Goal: Transaction & Acquisition: Purchase product/service

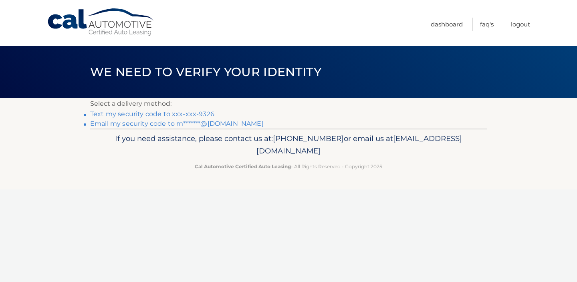
click at [177, 113] on link "Text my security code to xxx-xxx-9326" at bounding box center [152, 114] width 124 height 8
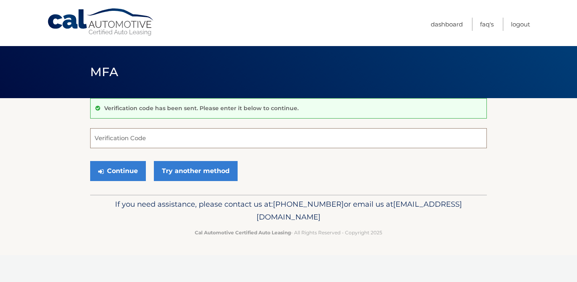
click at [167, 137] on input "Verification Code" at bounding box center [288, 138] width 396 height 20
paste input "215938"
type input "215938"
click at [107, 169] on button "Continue" at bounding box center [118, 171] width 56 height 20
click at [121, 173] on button "Continue" at bounding box center [118, 171] width 56 height 20
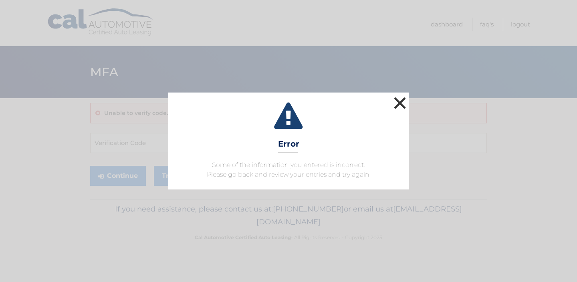
click at [399, 104] on button "×" at bounding box center [400, 103] width 16 height 16
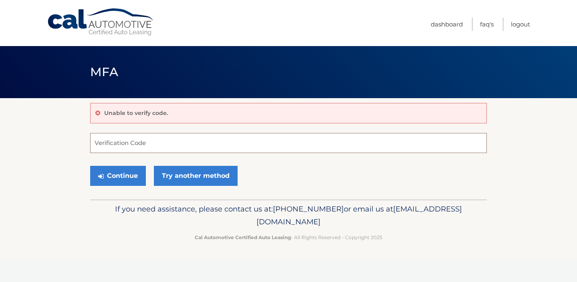
click at [143, 140] on input "Verification Code" at bounding box center [288, 143] width 396 height 20
type input "215938"
click at [111, 179] on button "Continue" at bounding box center [118, 176] width 56 height 20
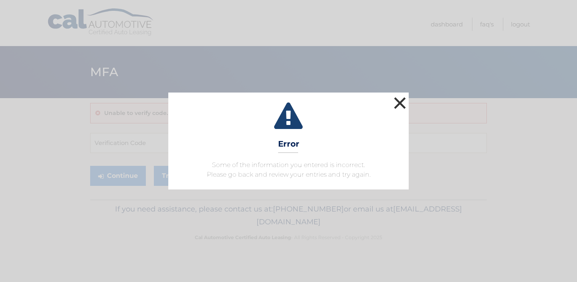
click at [393, 101] on button "×" at bounding box center [400, 103] width 16 height 16
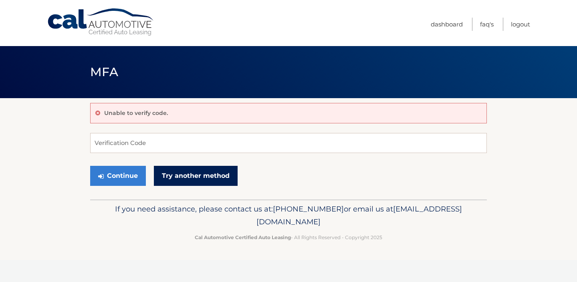
click at [182, 174] on link "Try another method" at bounding box center [196, 176] width 84 height 20
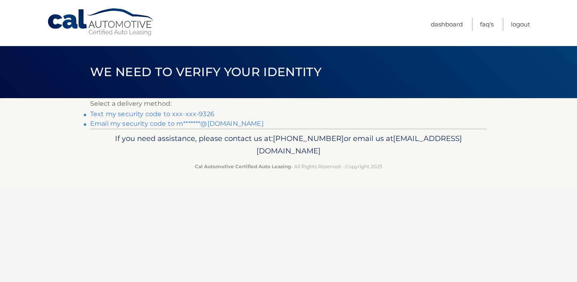
click at [166, 113] on link "Text my security code to xxx-xxx-9326" at bounding box center [152, 114] width 124 height 8
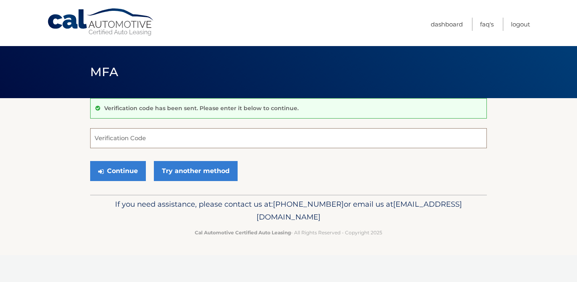
click at [159, 141] on input "Verification Code" at bounding box center [288, 138] width 396 height 20
type input "624717"
click at [130, 165] on button "Continue" at bounding box center [118, 171] width 56 height 20
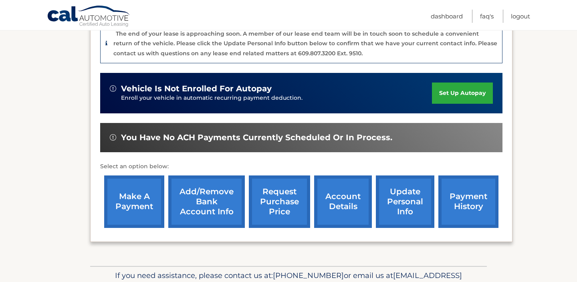
scroll to position [212, 0]
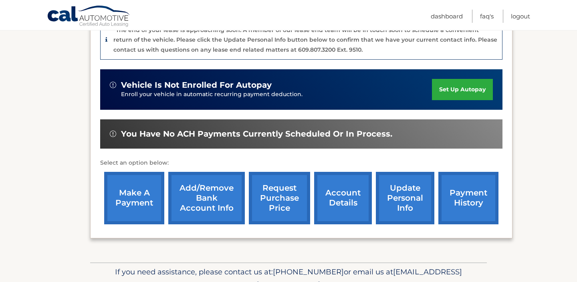
click at [113, 194] on link "make a payment" at bounding box center [134, 198] width 60 height 52
click at [145, 195] on link "make a payment" at bounding box center [134, 198] width 60 height 52
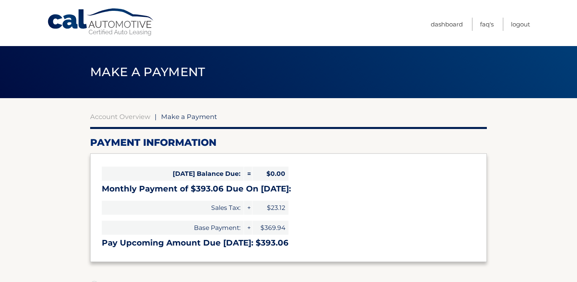
select select "OWVmMTg4ODYtYzJjMC00MTkxLWI2NTMtYjczZWU4ZmU2OGJh"
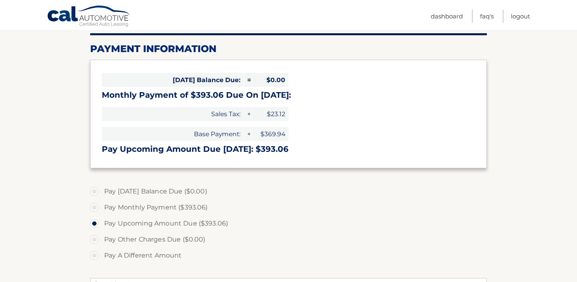
scroll to position [102, 0]
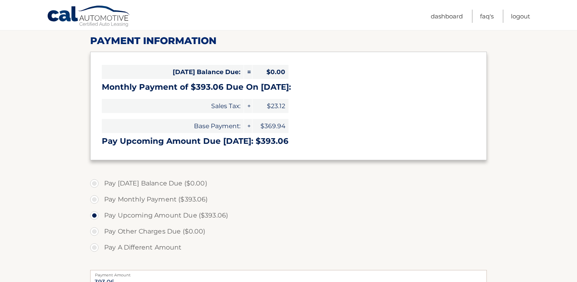
click at [150, 247] on label "Pay A Different Amount" at bounding box center [288, 247] width 396 height 16
click at [101, 247] on input "Pay A Different Amount" at bounding box center [97, 245] width 8 height 13
radio input "true"
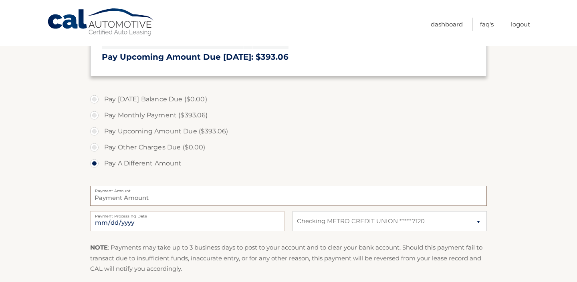
scroll to position [0, 0]
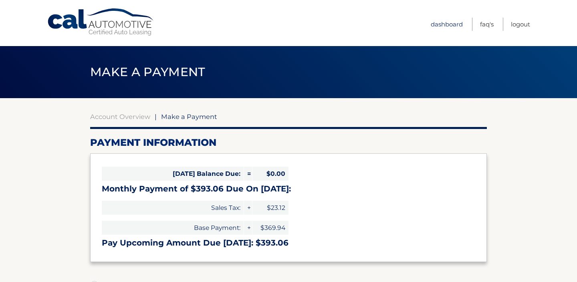
click at [450, 25] on link "Dashboard" at bounding box center [447, 24] width 32 height 13
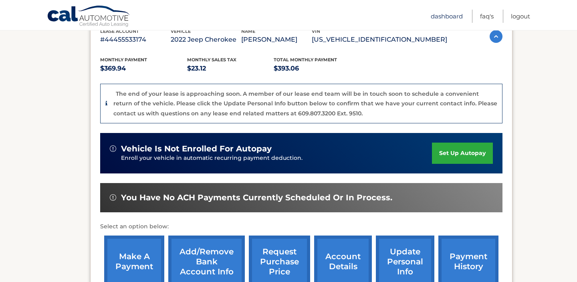
scroll to position [183, 0]
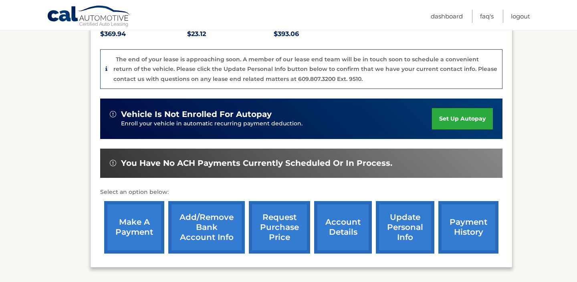
click at [283, 235] on link "request purchase price" at bounding box center [279, 227] width 61 height 52
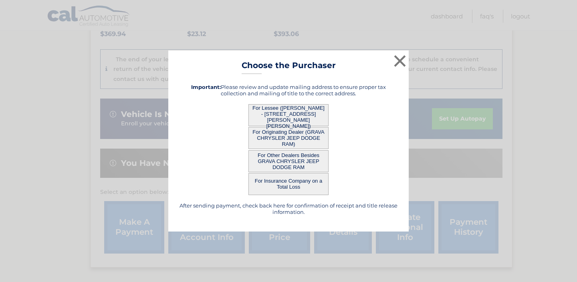
click at [302, 115] on button "For Lessee ([PERSON_NAME] - [STREET_ADDRESS][PERSON_NAME][PERSON_NAME])" at bounding box center [288, 115] width 80 height 22
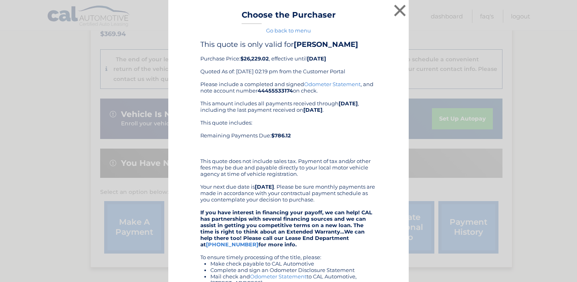
click at [302, 115] on div "× Choose the Purchaser Go back to menu After sending payment, check back here f…" at bounding box center [288, 216] width 240 height 433
click at [400, 9] on button "×" at bounding box center [400, 10] width 16 height 16
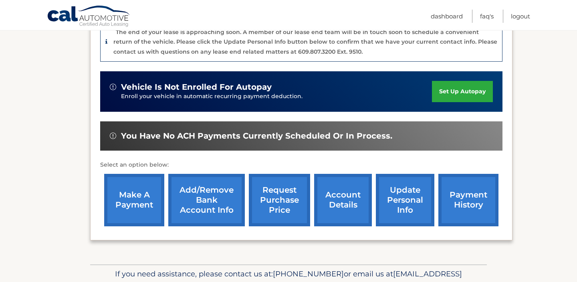
scroll to position [211, 0]
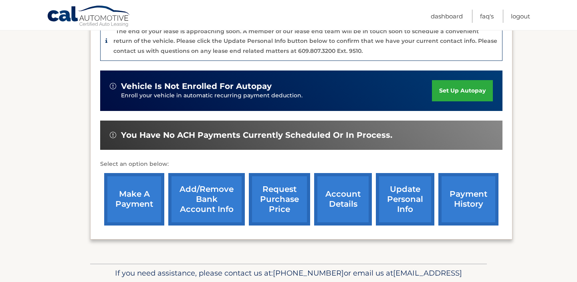
click at [124, 199] on link "make a payment" at bounding box center [134, 199] width 60 height 52
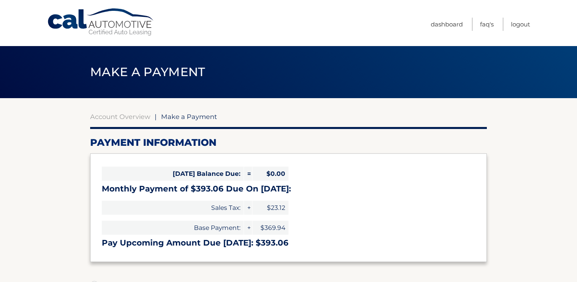
select select "OWVmMTg4ODYtYzJjMC00MTkxLWI2NTMtYjczZWU4ZmU2OGJh"
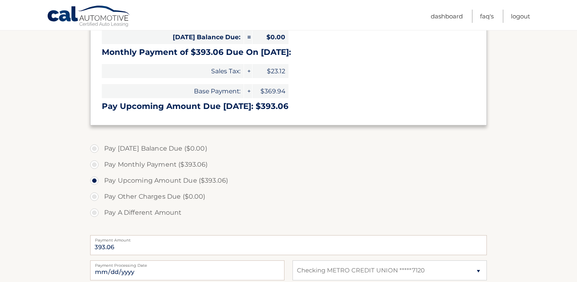
scroll to position [137, 0]
click at [95, 210] on label "Pay A Different Amount" at bounding box center [288, 212] width 396 height 16
click at [95, 210] on input "Pay A Different Amount" at bounding box center [97, 210] width 8 height 13
radio input "true"
click at [159, 245] on input "Payment Amount" at bounding box center [288, 244] width 396 height 20
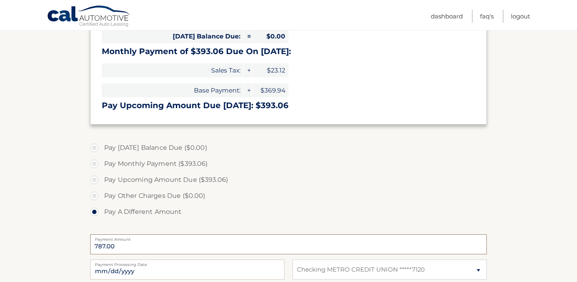
type input "787.00"
click at [351, 161] on label "Pay Monthly Payment ($393.06)" at bounding box center [288, 164] width 396 height 16
click at [101, 161] on input "Pay Monthly Payment ($393.06)" at bounding box center [97, 162] width 8 height 13
radio input "true"
type input "393.06"
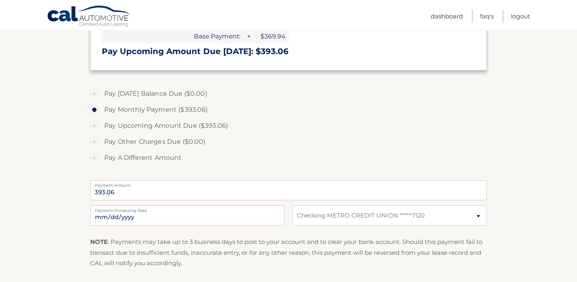
scroll to position [229, 0]
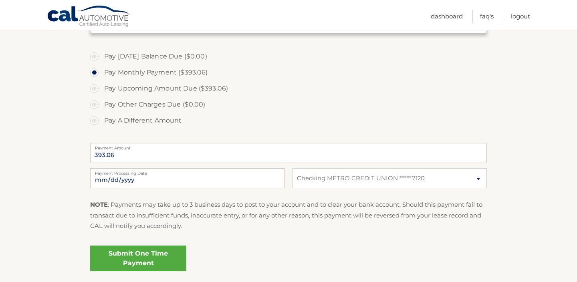
click at [96, 119] on label "Pay A Different Amount" at bounding box center [288, 121] width 396 height 16
click at [96, 119] on input "Pay A Different Amount" at bounding box center [97, 119] width 8 height 13
radio input "true"
click at [118, 155] on input "Payment Amount" at bounding box center [288, 153] width 396 height 20
type input "787.00"
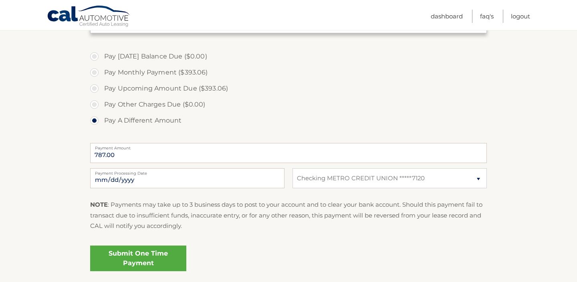
click at [241, 242] on fieldset "Pay Today's Balance Due ($0.00) Pay Monthly Payment ($393.06) Pay Upcoming Amou…" at bounding box center [288, 164] width 396 height 237
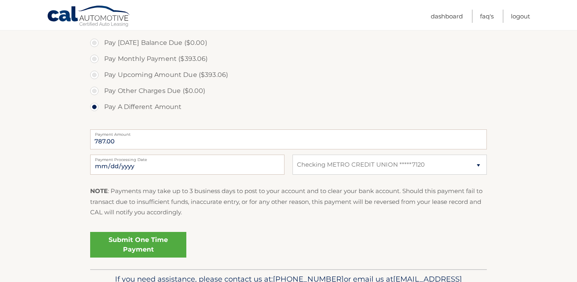
click at [128, 244] on link "Submit One Time Payment" at bounding box center [138, 245] width 96 height 26
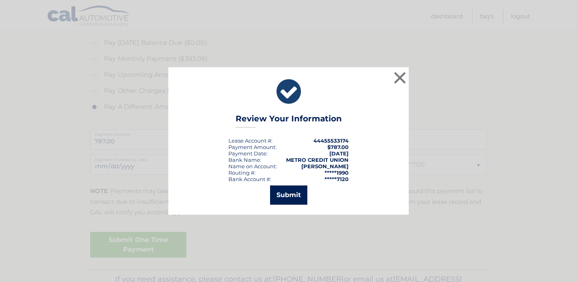
click at [290, 196] on button "Submit" at bounding box center [288, 194] width 37 height 19
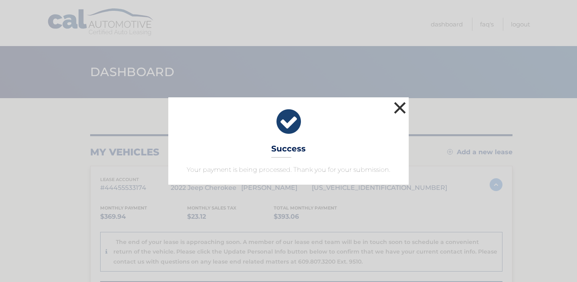
click at [399, 106] on button "×" at bounding box center [400, 108] width 16 height 16
